Goal: Communication & Community: Ask a question

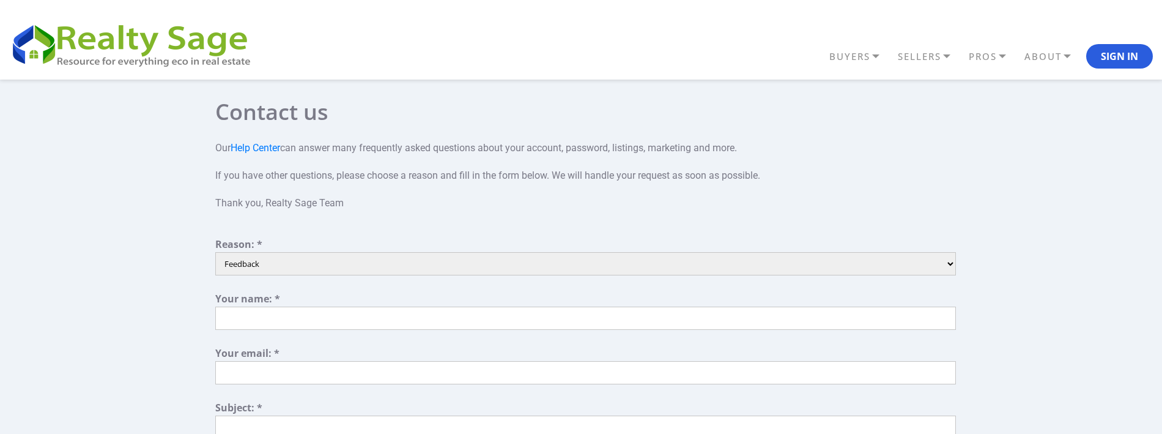
select select "6"
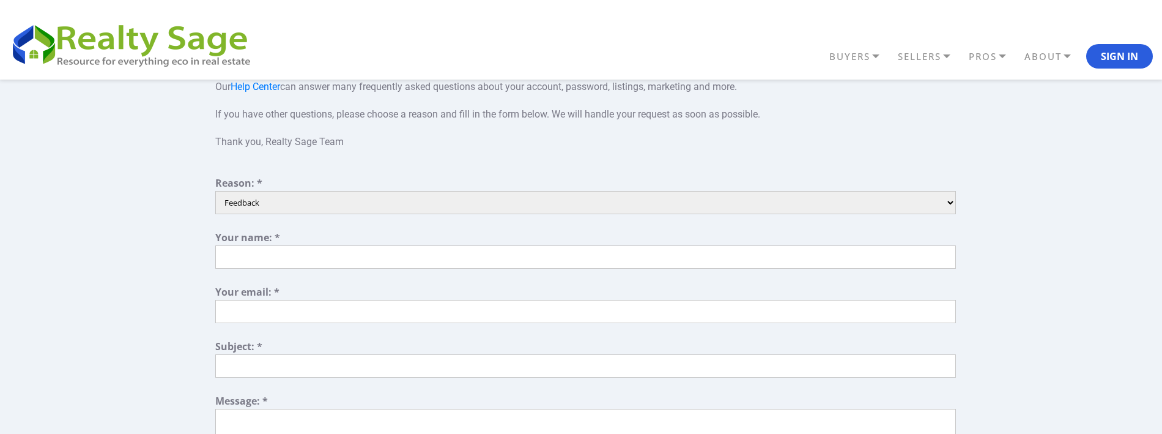
click at [299, 259] on input "text" at bounding box center [585, 256] width 741 height 23
type input "[PERSON_NAME]"
click at [292, 338] on form "Reason: * Listing questions Technical support Other Partnership Inquiry Account…" at bounding box center [585, 366] width 741 height 377
click at [312, 305] on input "text" at bounding box center [585, 311] width 741 height 23
type input "[PERSON_NAME][EMAIL_ADDRESS][DOMAIN_NAME]"
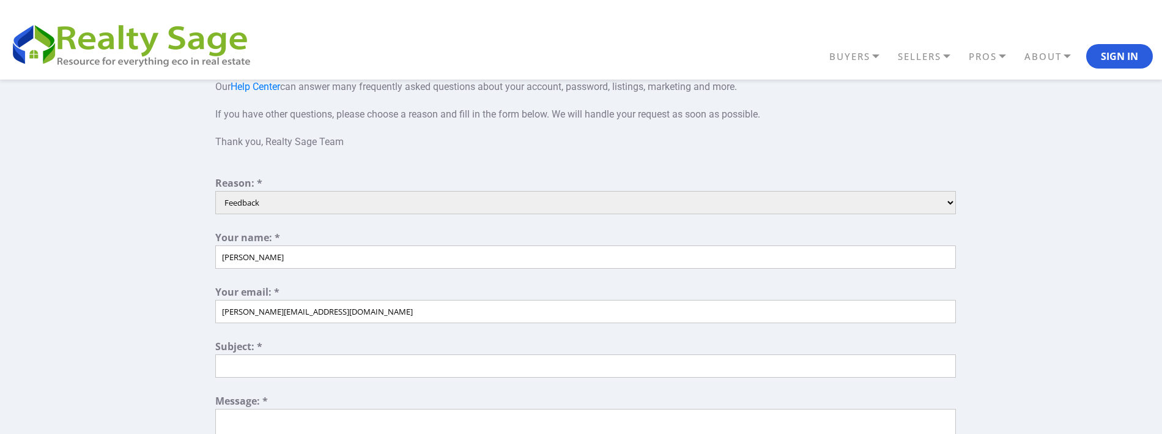
click at [294, 372] on input "text" at bounding box center [585, 365] width 741 height 23
type input "FINEST CLEANERS"
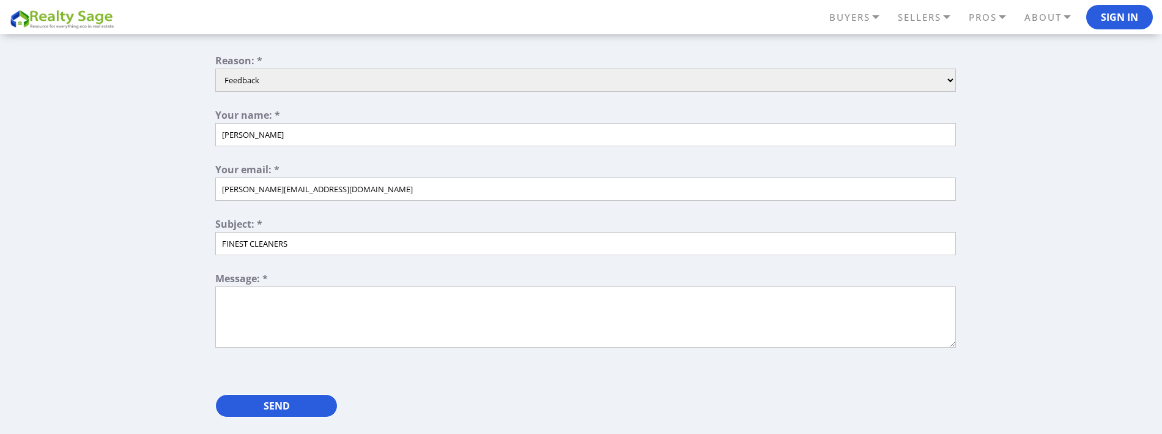
scroll to position [245, 0]
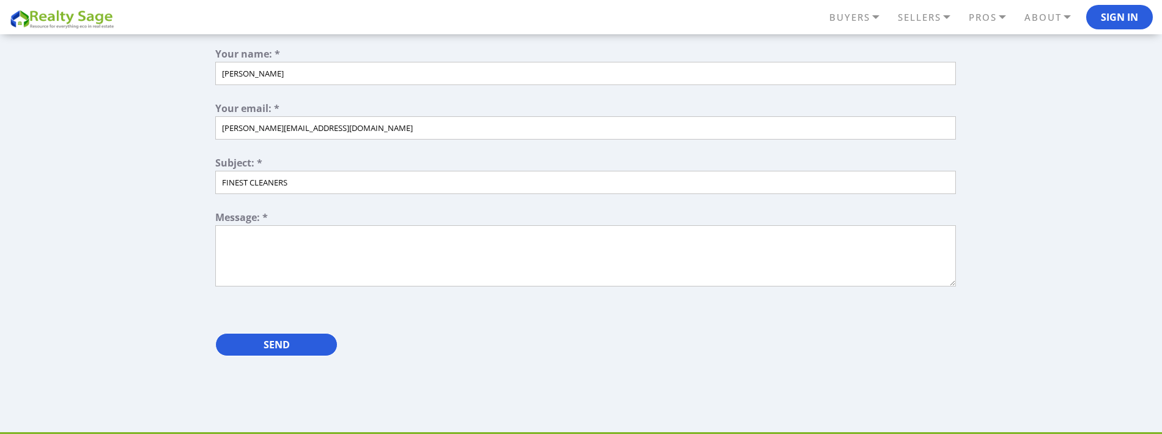
drag, startPoint x: 368, startPoint y: 270, endPoint x: 315, endPoint y: 321, distance: 73.5
click at [368, 270] on textarea at bounding box center [585, 255] width 741 height 61
paste textarea "[URL][DOMAIN_NAME][PERSON_NAME]"
type textarea "[URL][DOMAIN_NAME][PERSON_NAME]"
click at [295, 345] on input "Send" at bounding box center [276, 344] width 122 height 23
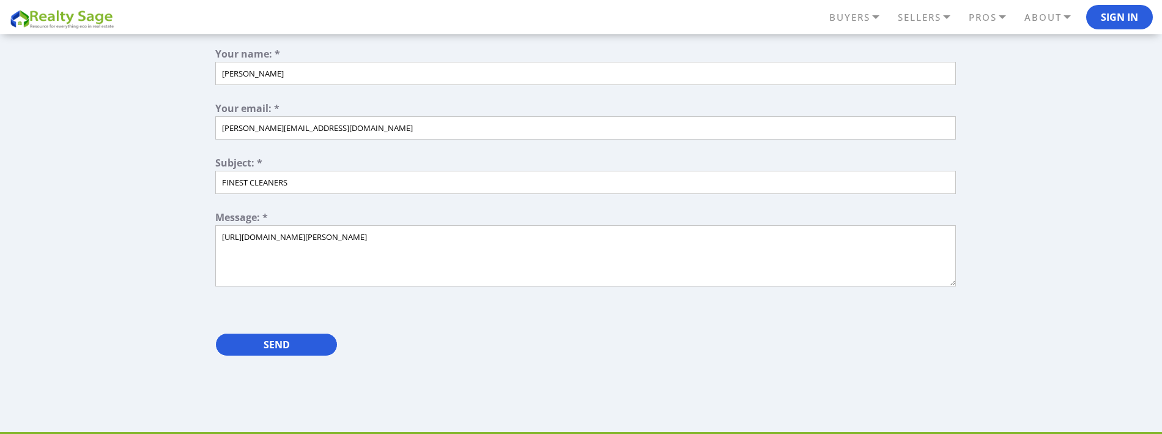
drag, startPoint x: 296, startPoint y: 344, endPoint x: 76, endPoint y: 116, distance: 317.1
click at [286, 387] on div "Contact us Our Help Center can answer many frequently asked questions about you…" at bounding box center [581, 128] width 832 height 545
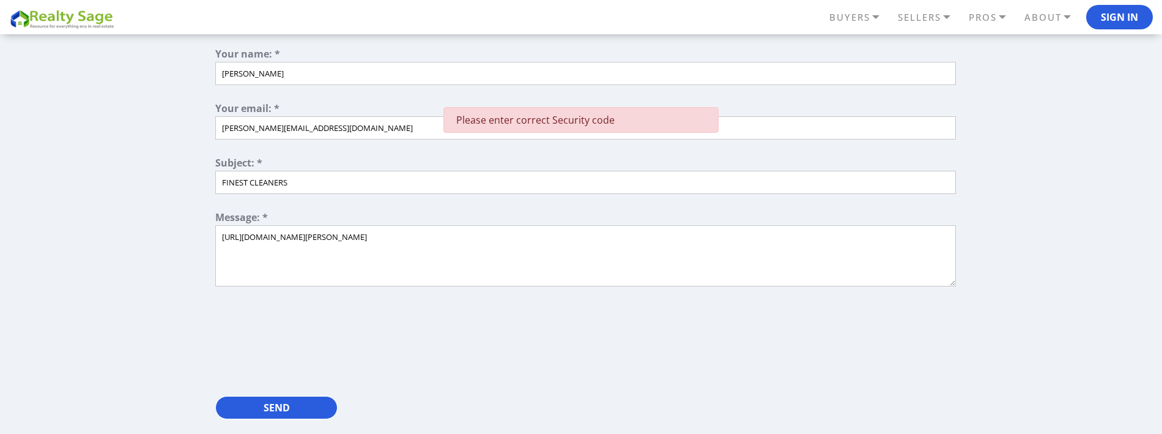
paste textarea "I’m following up to see if you had a chance to consider our cleaning services. …"
drag, startPoint x: 601, startPoint y: 256, endPoint x: -4, endPoint y: 237, distance: 605.3
click at [0, 237] on html "BUYERS" at bounding box center [581, 342] width 1162 height 1175
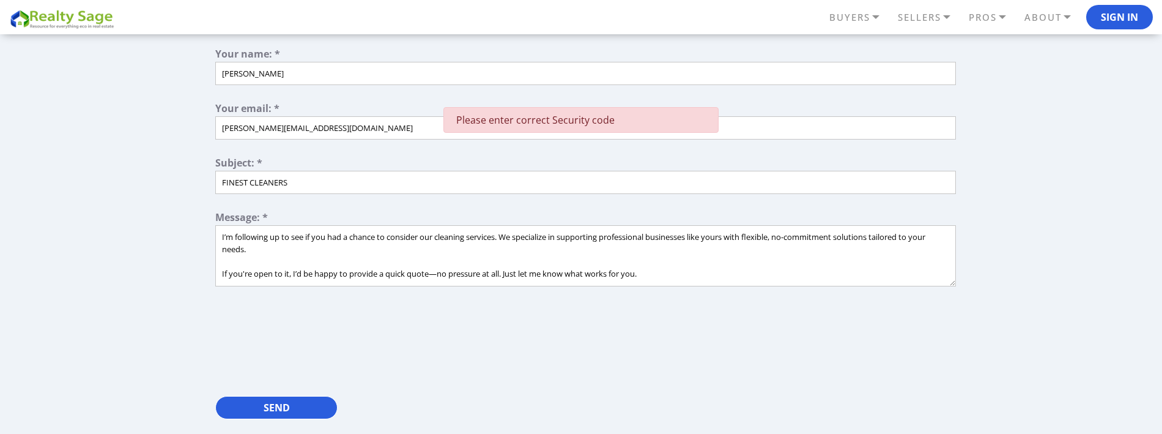
scroll to position [6, 0]
type textarea "I’m following up to see if you had a chance to consider our cleaning services. …"
click at [281, 400] on input "Send" at bounding box center [276, 407] width 122 height 23
